Goal: Task Accomplishment & Management: Complete application form

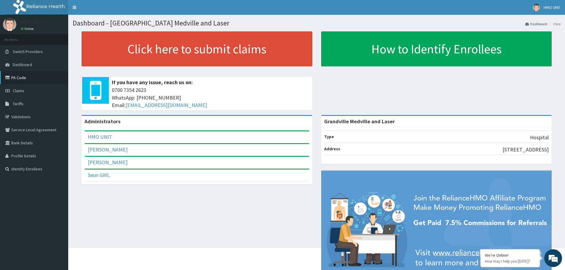
drag, startPoint x: 0, startPoint y: 0, endPoint x: 15, endPoint y: 79, distance: 80.0
click at [15, 79] on link "PA Code" at bounding box center [34, 77] width 68 height 13
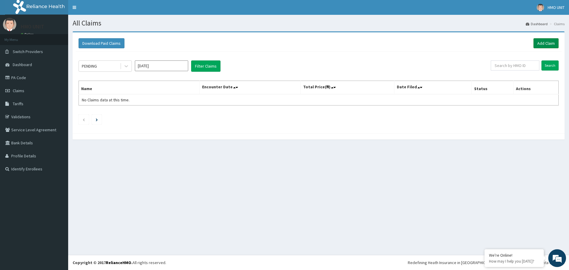
click at [537, 44] on link "Add Claim" at bounding box center [546, 43] width 25 height 10
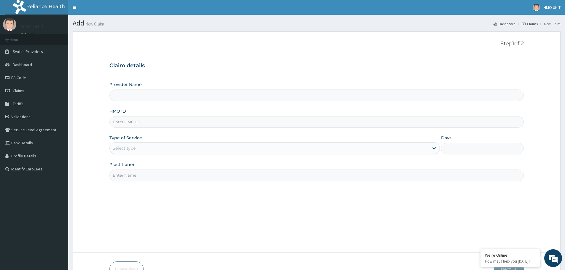
type input "Grandville Medville and Laser"
click at [170, 124] on input "HMO ID" at bounding box center [316, 122] width 414 height 12
click at [121, 122] on input "A90/10099/A" at bounding box center [316, 122] width 414 height 12
type input "AGO/10099/A"
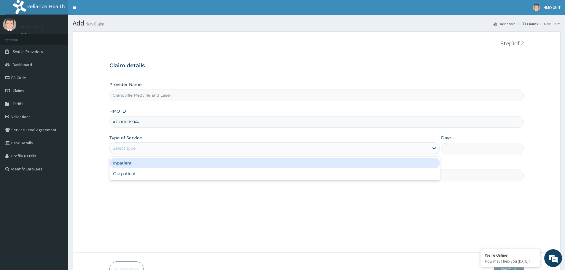
click at [329, 145] on div "Select type" at bounding box center [269, 148] width 319 height 9
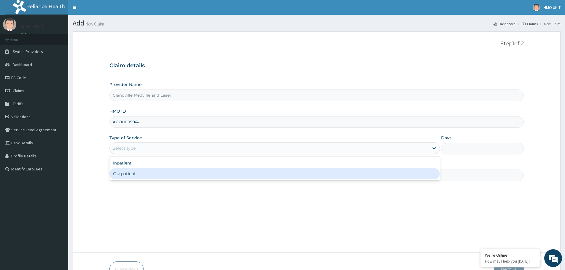
click at [157, 174] on div "Outpatient" at bounding box center [274, 173] width 330 height 11
type input "1"
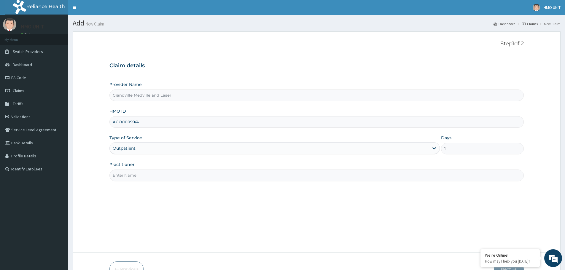
click at [203, 171] on input "Practitioner" at bounding box center [316, 176] width 414 height 12
click at [322, 179] on input "Practitioner" at bounding box center [316, 176] width 414 height 12
type input "d"
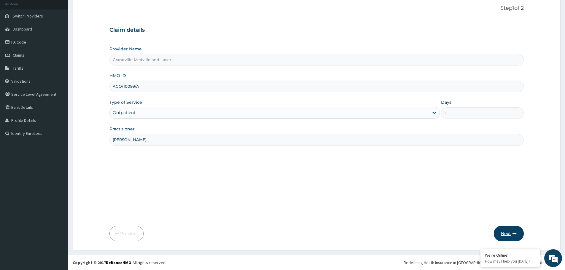
type input "[PERSON_NAME]"
click at [503, 230] on button "Next" at bounding box center [509, 233] width 30 height 15
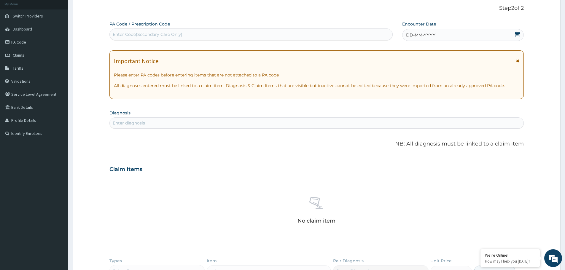
click at [166, 126] on div "Enter diagnosis" at bounding box center [317, 122] width 414 height 9
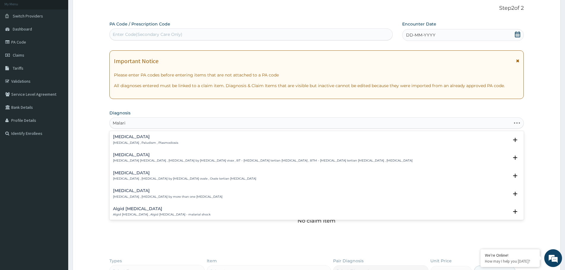
type input "Malaria"
click at [134, 140] on div "Malaria Malaria , Paludism , Plasmodiosis" at bounding box center [145, 140] width 65 height 10
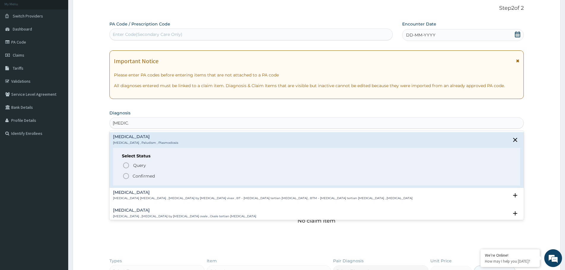
click at [127, 176] on icon "status option filled" at bounding box center [125, 176] width 7 height 7
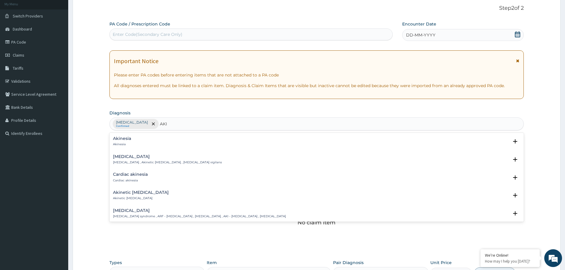
click at [131, 210] on h4 "[MEDICAL_DATA]" at bounding box center [199, 210] width 173 height 4
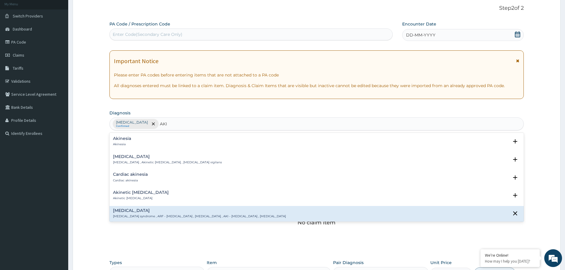
click at [145, 212] on h4 "[MEDICAL_DATA]" at bounding box center [199, 210] width 173 height 4
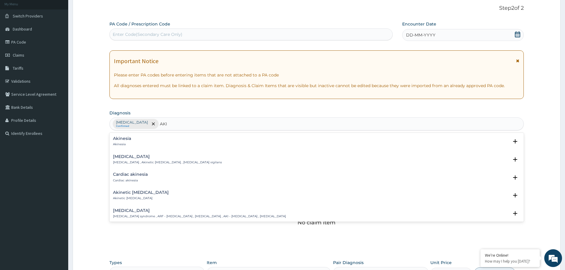
click at [144, 212] on h4 "[MEDICAL_DATA]" at bounding box center [199, 210] width 173 height 4
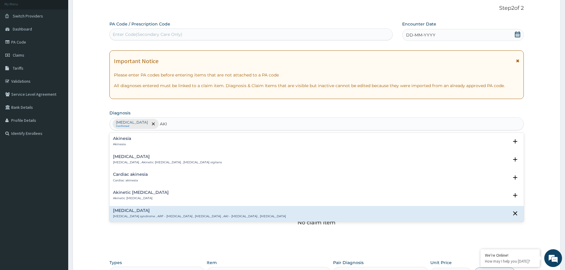
click at [144, 212] on h4 "[MEDICAL_DATA]" at bounding box center [199, 210] width 173 height 4
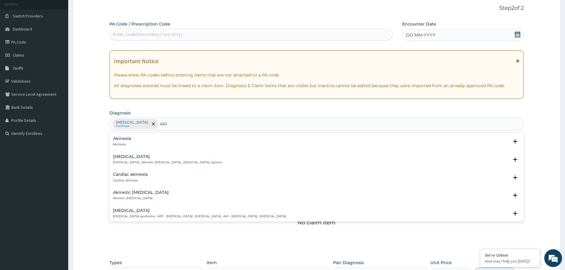
click at [144, 212] on h4 "[MEDICAL_DATA]" at bounding box center [199, 210] width 173 height 4
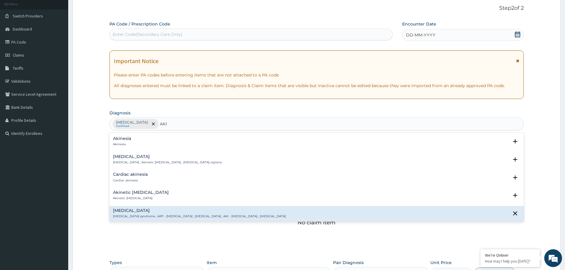
click at [144, 212] on h4 "[MEDICAL_DATA]" at bounding box center [199, 210] width 173 height 4
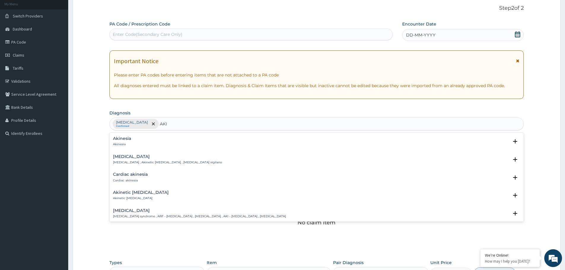
click at [144, 212] on h4 "[MEDICAL_DATA]" at bounding box center [199, 210] width 173 height 4
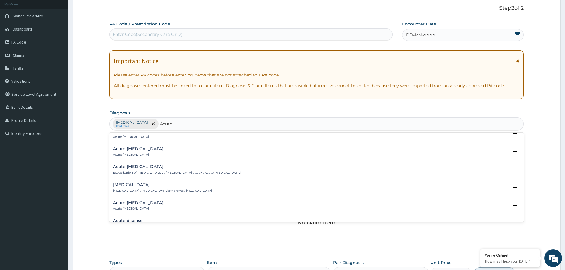
scroll to position [173, 0]
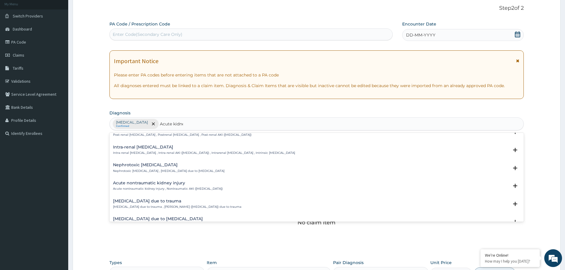
type input "Acute kidney"
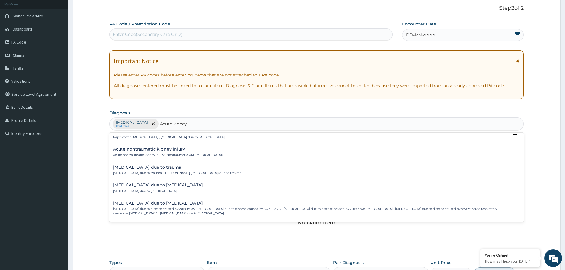
scroll to position [237, 0]
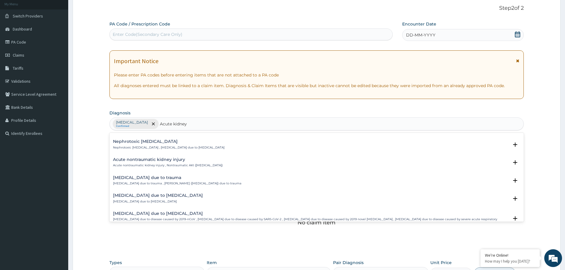
click at [177, 165] on p "Acute nontraumatic kidney injury , Nontraumatic AKI (acute kidney injury)" at bounding box center [168, 165] width 110 height 4
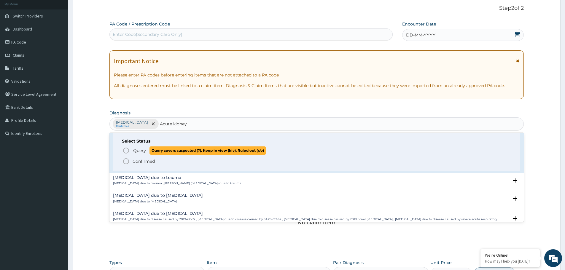
click at [132, 152] on span "Query Query covers suspected (?), Keep in view (kiv), Ruled out (r/o)" at bounding box center [316, 150] width 389 height 8
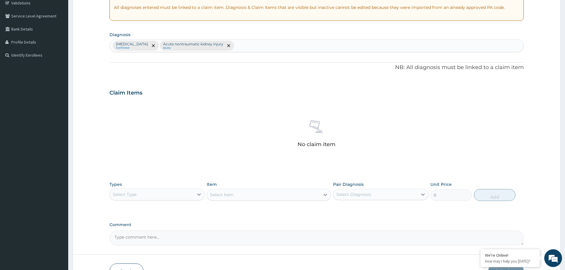
scroll to position [125, 0]
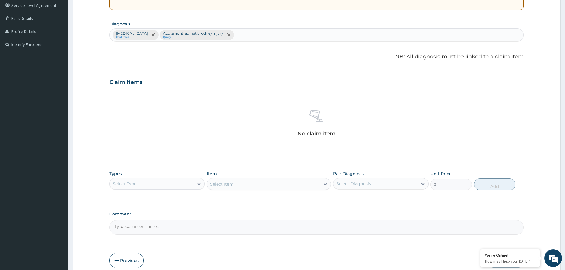
click at [147, 186] on div "Select Type" at bounding box center [152, 183] width 84 height 9
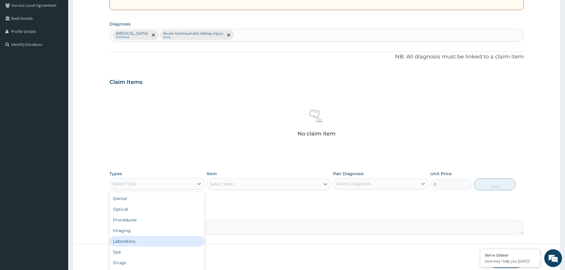
click at [126, 242] on div "Laboratory" at bounding box center [156, 241] width 95 height 11
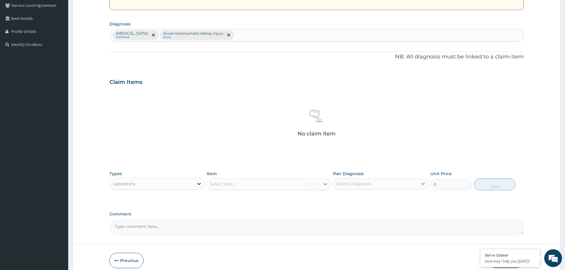
click at [197, 186] on icon at bounding box center [199, 184] width 6 height 6
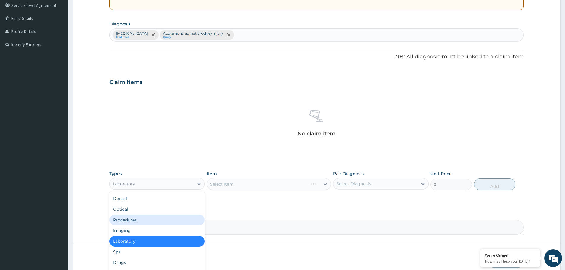
click at [133, 223] on div "Procedures" at bounding box center [156, 220] width 95 height 11
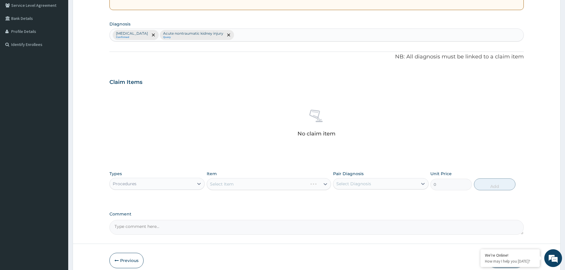
click at [232, 182] on div "Select Item" at bounding box center [269, 184] width 124 height 12
click at [292, 187] on div "Select Item" at bounding box center [263, 183] width 113 height 9
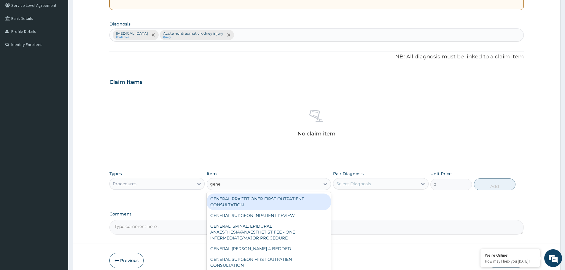
type input "gener"
click at [273, 201] on div "GENERAL PRACTITIONER FIRST OUTPATIENT CONSULTATION" at bounding box center [269, 202] width 124 height 17
type input "4500"
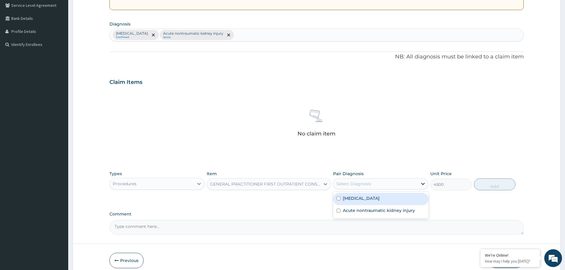
click at [423, 184] on icon at bounding box center [423, 184] width 4 height 2
click at [381, 198] on div "Malaria" at bounding box center [380, 199] width 95 height 12
checkbox input "true"
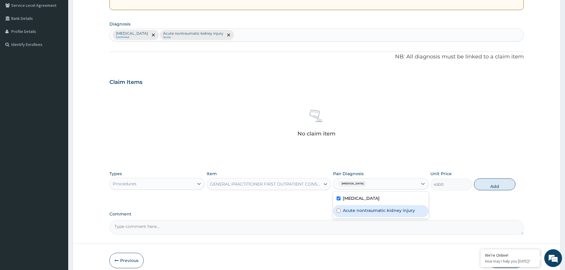
click at [351, 214] on div "Acute nontraumatic kidney injury" at bounding box center [380, 211] width 95 height 12
checkbox input "true"
click at [486, 187] on button "Add" at bounding box center [495, 185] width 42 height 12
type input "0"
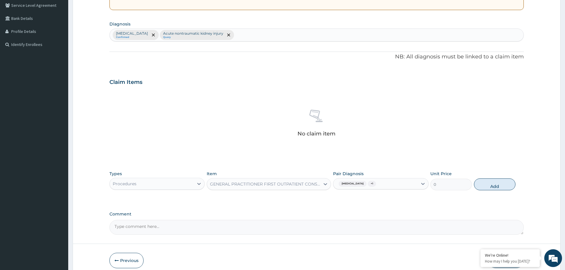
scroll to position [123, 0]
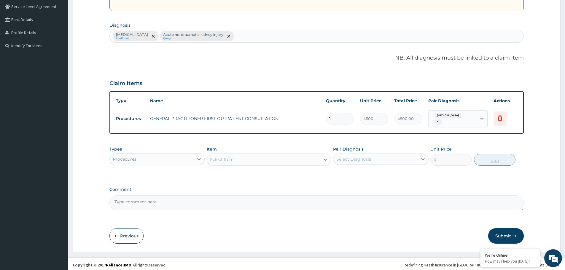
click at [128, 165] on div "Types Procedures Item Select Item Pair Diagnosis Select Diagnosis Unit Price 0 …" at bounding box center [316, 156] width 414 height 26
click at [129, 162] on div "Procedures" at bounding box center [156, 159] width 95 height 12
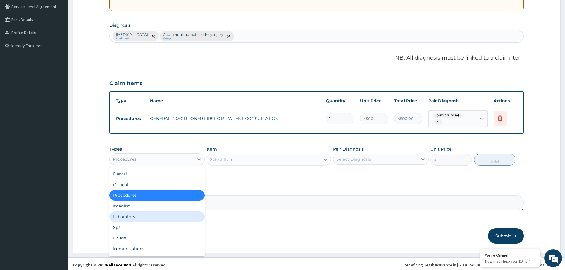
click at [133, 215] on div "Laboratory" at bounding box center [156, 216] width 95 height 11
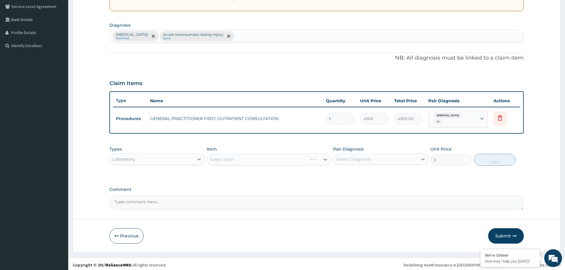
click at [227, 157] on div "Select Item" at bounding box center [269, 160] width 124 height 12
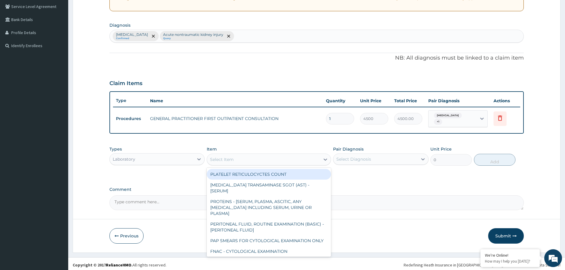
click at [322, 160] on div at bounding box center [325, 159] width 11 height 11
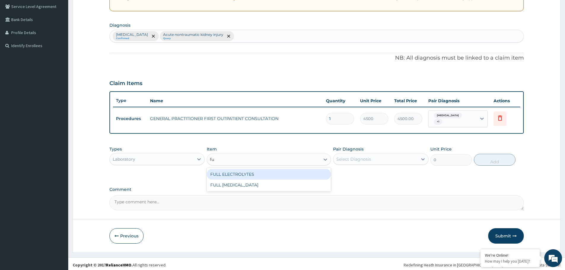
type input "f"
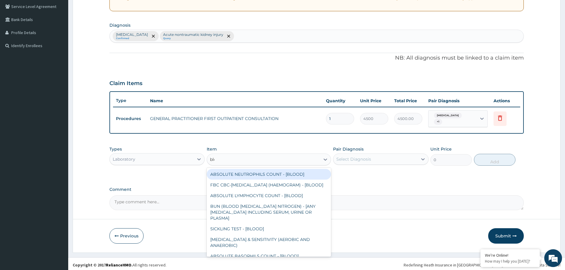
type input "bloo"
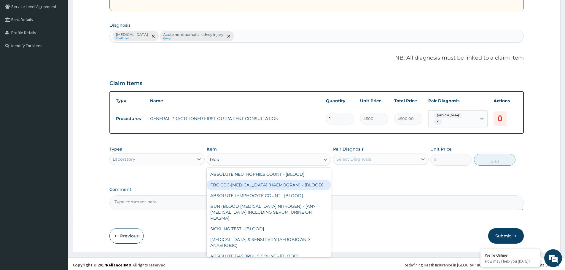
click at [271, 181] on div "FBC CBC-COMPLETE BLOOD COUNT (HAEMOGRAM) - [BLOOD]" at bounding box center [269, 185] width 124 height 11
type input "6000"
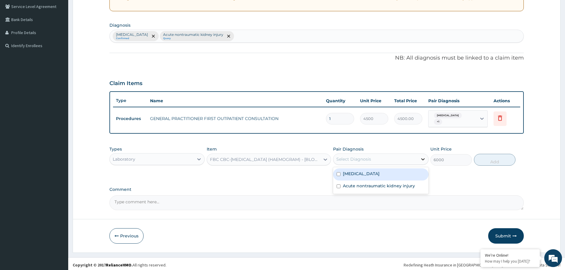
click at [425, 159] on icon at bounding box center [423, 159] width 6 height 6
click at [392, 173] on div "Malaria" at bounding box center [380, 174] width 95 height 12
checkbox input "true"
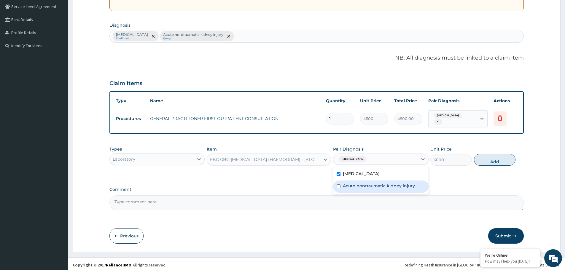
click at [388, 187] on div "Acute nontraumatic kidney injury" at bounding box center [380, 187] width 95 height 12
checkbox input "true"
click at [496, 158] on button "Add" at bounding box center [495, 160] width 42 height 12
type input "0"
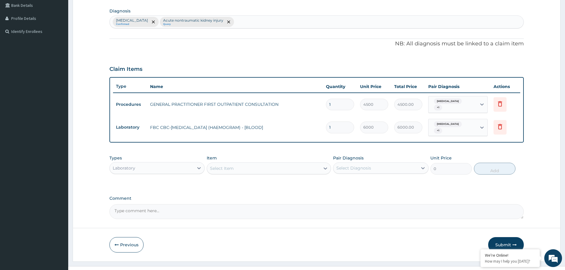
scroll to position [144, 0]
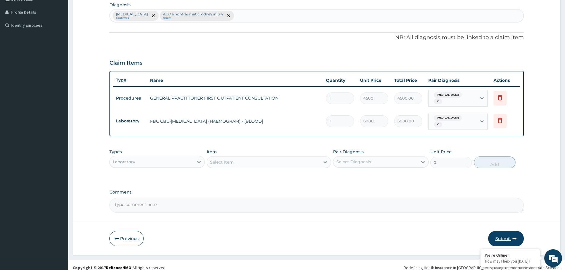
click at [498, 236] on button "Submit" at bounding box center [506, 238] width 36 height 15
click at [501, 234] on button "Submit" at bounding box center [506, 238] width 36 height 15
click at [140, 198] on textarea "Comment" at bounding box center [316, 205] width 414 height 15
click at [169, 198] on textarea "Comment" at bounding box center [316, 205] width 414 height 15
paste textarea "[MEDICAL_DATA] Previous hx of AKI"
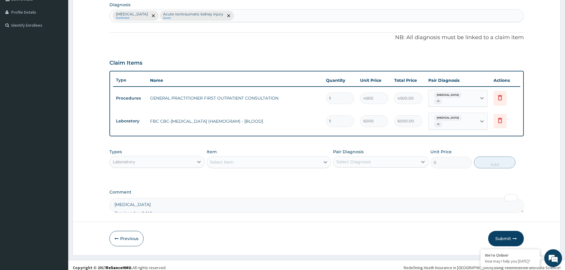
scroll to position [8, 0]
type textarea "[MEDICAL_DATA] Previous hx of AKI"
click at [504, 231] on button "Submit" at bounding box center [506, 238] width 36 height 15
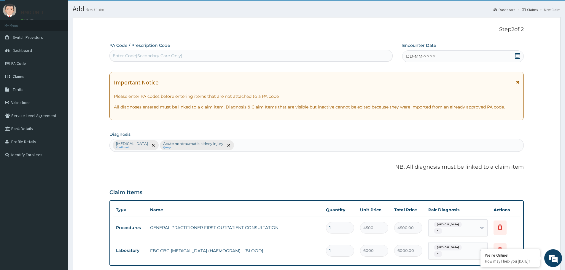
scroll to position [0, 0]
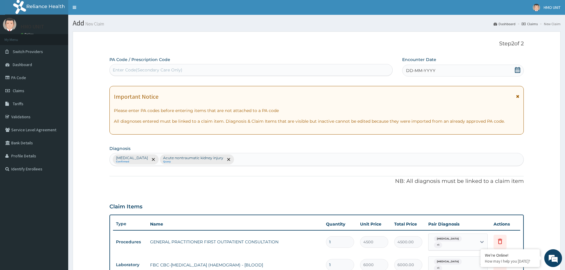
click at [420, 73] on span "DD-MM-YYYY" at bounding box center [420, 71] width 29 height 6
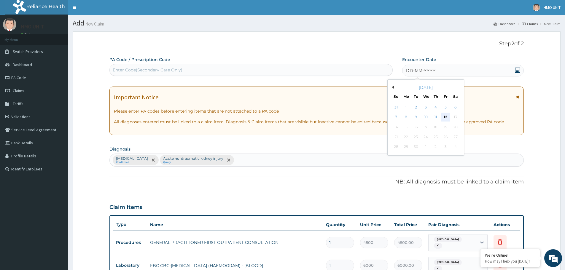
click at [446, 115] on div "12" at bounding box center [445, 117] width 9 height 9
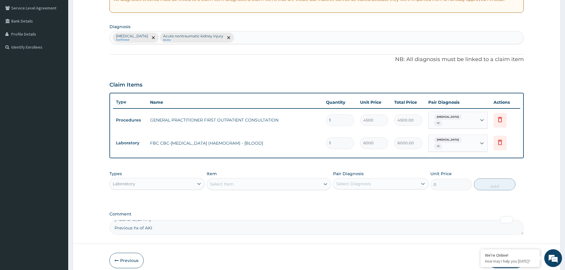
scroll to position [144, 0]
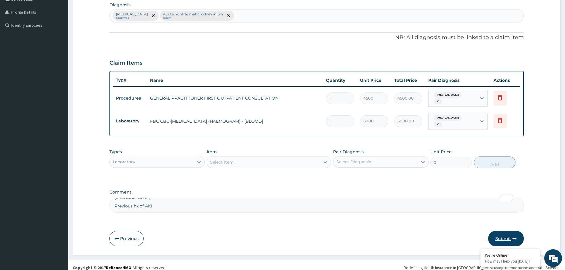
click at [509, 234] on button "Submit" at bounding box center [506, 238] width 36 height 15
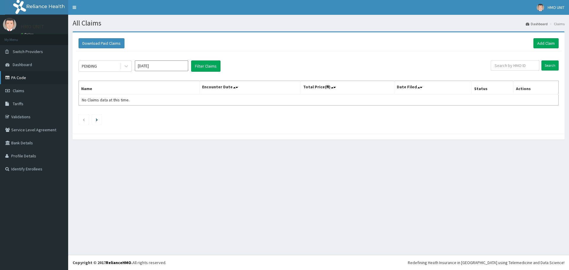
click at [16, 79] on link "PA Code" at bounding box center [34, 77] width 68 height 13
click at [543, 43] on link "Add Claim" at bounding box center [546, 43] width 25 height 10
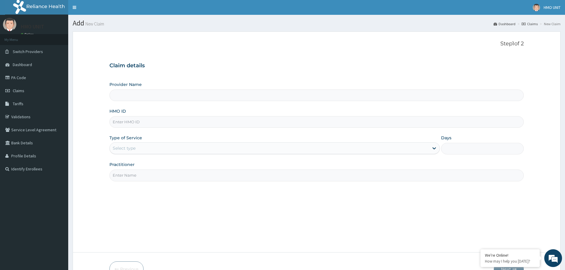
type input "Grandville Medville and Laser"
click at [150, 120] on input "HMO ID" at bounding box center [316, 122] width 414 height 12
drag, startPoint x: 120, startPoint y: 120, endPoint x: 116, endPoint y: 122, distance: 4.5
click at [116, 122] on input "A90/10099/A" at bounding box center [316, 122] width 414 height 12
type input "AGO/10099/A"
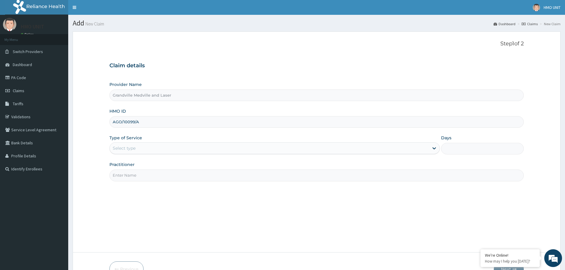
click at [153, 151] on div "Select type" at bounding box center [269, 148] width 319 height 9
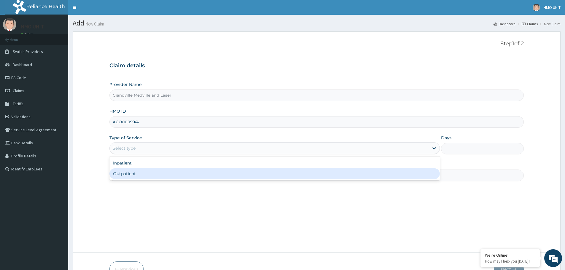
click at [143, 175] on div "Outpatient" at bounding box center [274, 173] width 330 height 11
type input "1"
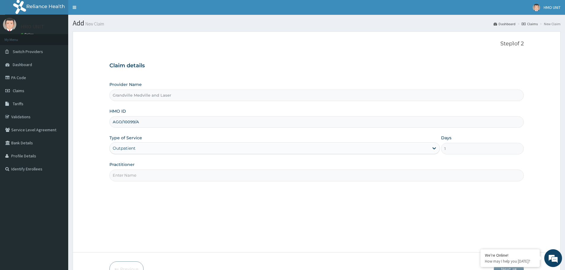
click at [197, 178] on input "Practitioner" at bounding box center [316, 176] width 414 height 12
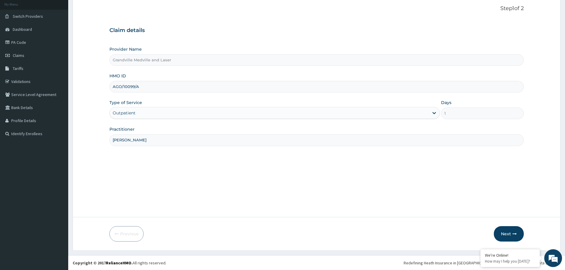
scroll to position [36, 0]
type input "[PERSON_NAME]"
click at [506, 232] on button "Next" at bounding box center [509, 233] width 30 height 15
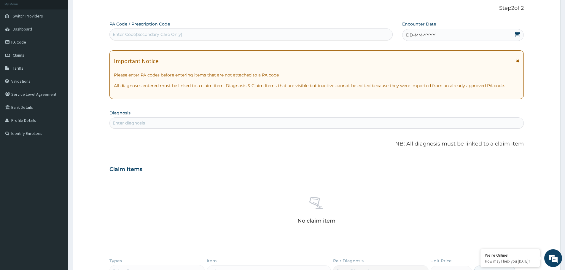
click at [155, 125] on div "Enter diagnosis" at bounding box center [317, 122] width 414 height 9
click at [144, 30] on div "Enter Code(Secondary Care Only)" at bounding box center [251, 34] width 283 height 9
paste input "PA/D2D1F7"
type input "PA/D2D1F7"
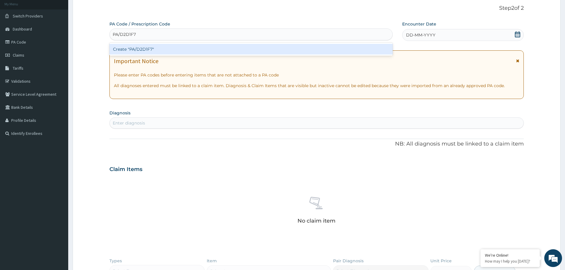
click at [212, 47] on div "Create "PA/D2D1F7"" at bounding box center [250, 49] width 283 height 11
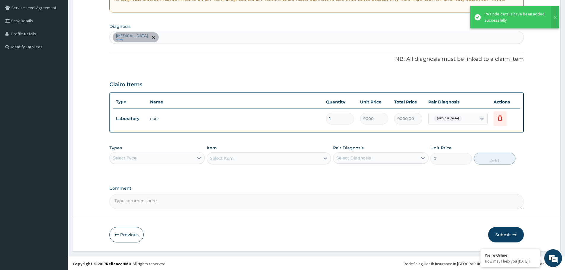
scroll to position [123, 0]
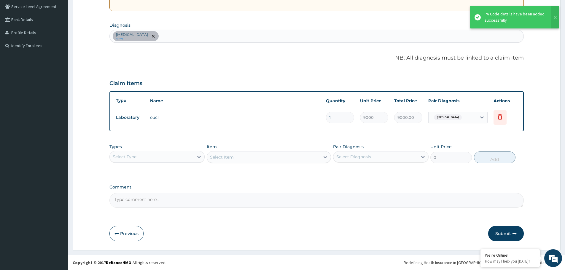
click at [156, 204] on textarea "Comment" at bounding box center [316, 200] width 414 height 15
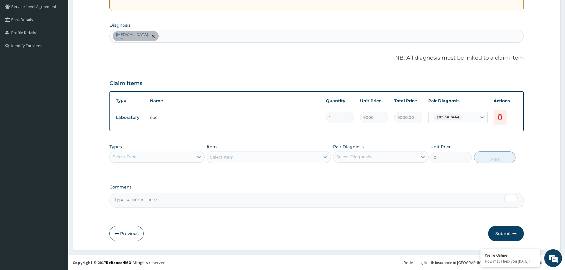
click at [219, 205] on textarea "Comment" at bounding box center [316, 200] width 414 height 15
paste textarea "[MEDICAL_DATA] Previous hx of AKI"
type textarea "[MEDICAL_DATA] Previous hx of AKI"
click at [505, 234] on button "Submit" at bounding box center [506, 233] width 36 height 15
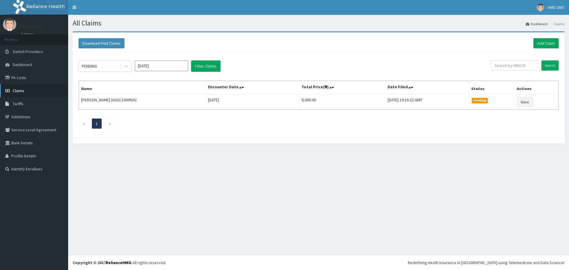
click at [22, 90] on span "Claims" at bounding box center [19, 90] width 12 height 5
